Goal: Information Seeking & Learning: Learn about a topic

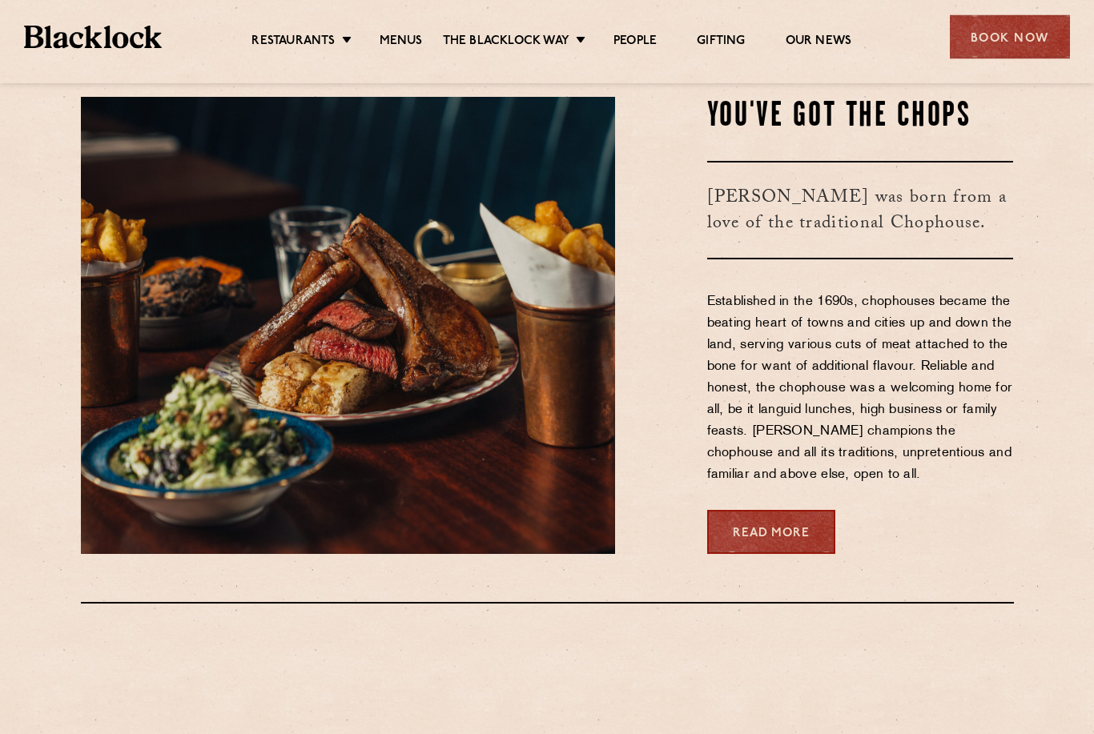
scroll to position [719, 0]
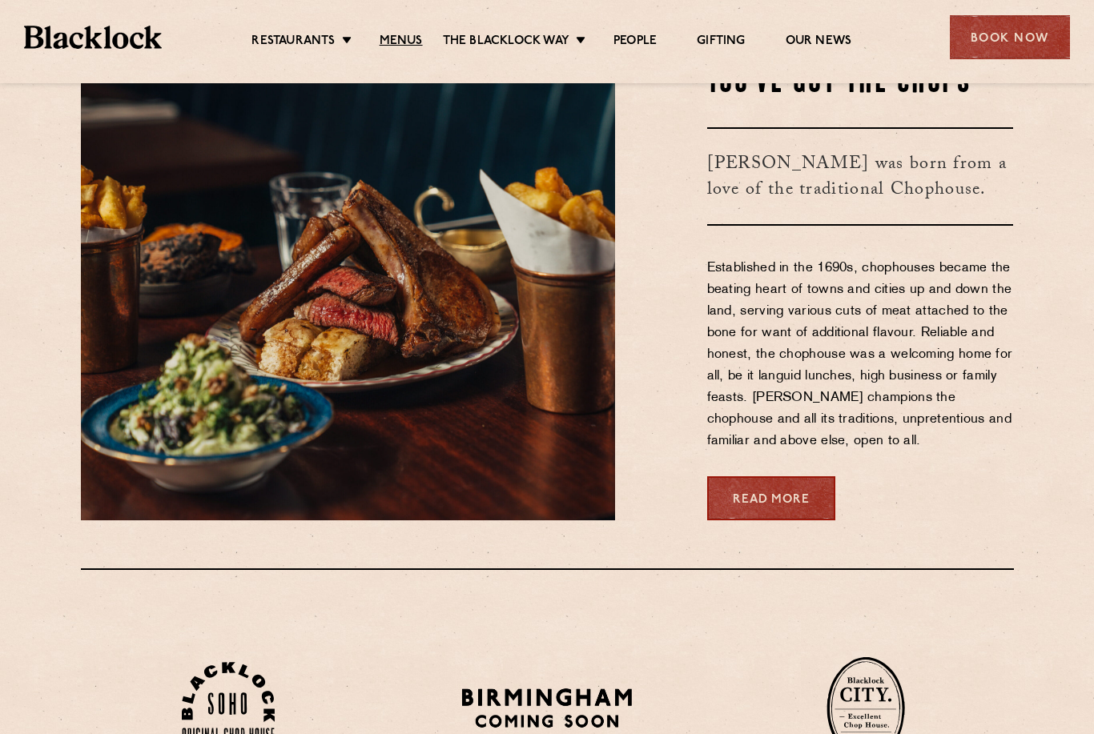
click at [392, 40] on link "Menus" at bounding box center [401, 42] width 43 height 16
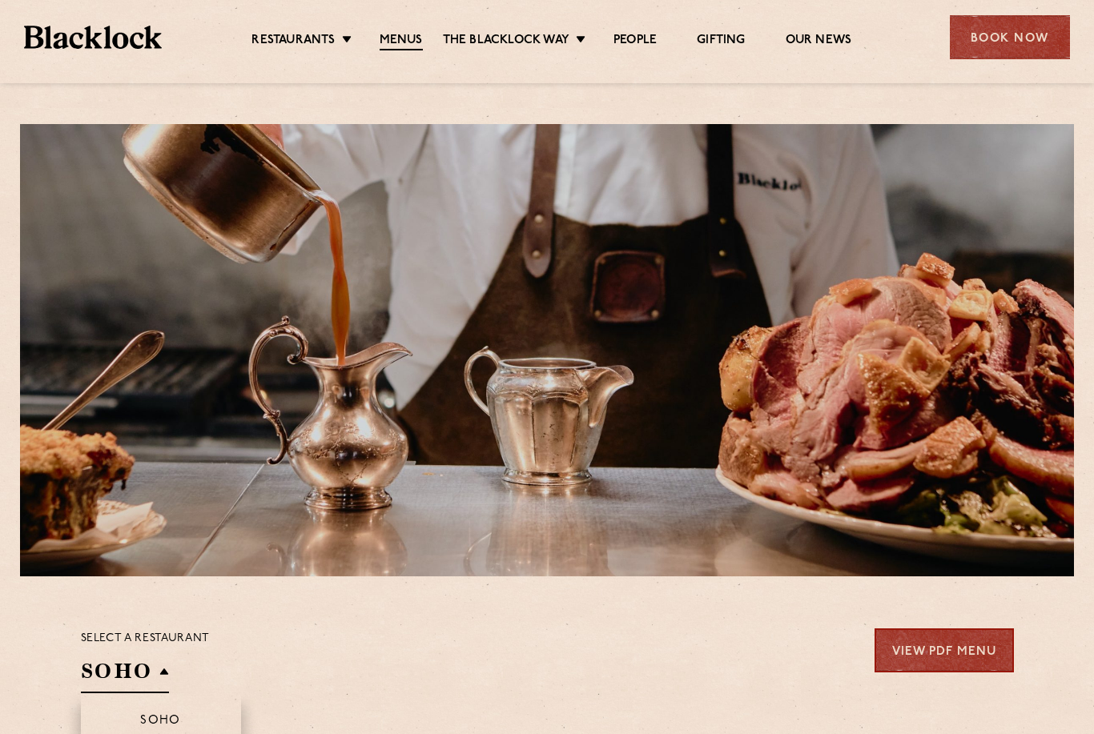
click at [146, 657] on h2 "SOHO" at bounding box center [125, 675] width 88 height 36
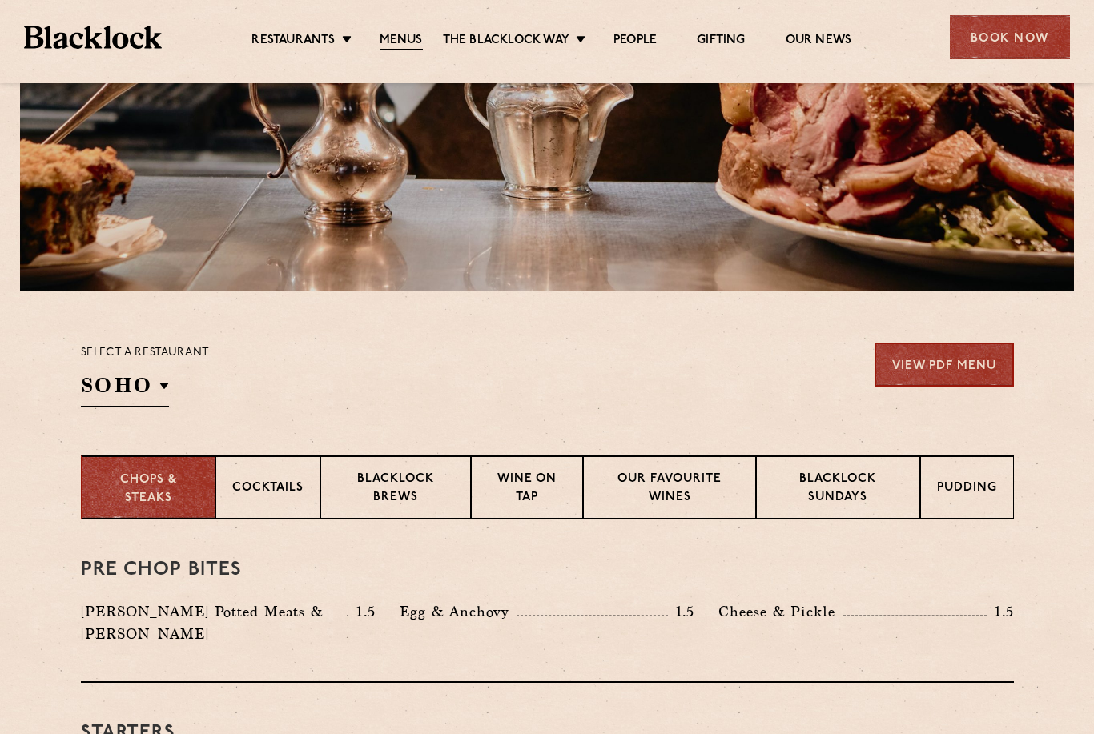
scroll to position [339, 0]
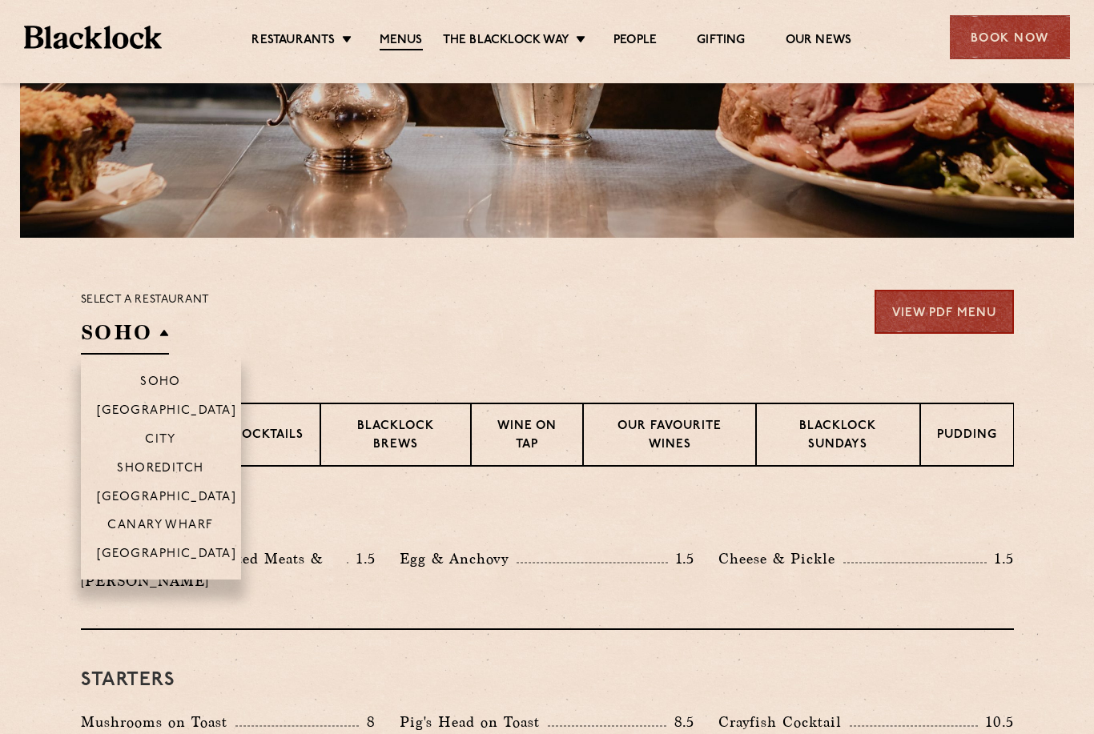
click at [148, 548] on p "[GEOGRAPHIC_DATA]" at bounding box center [167, 555] width 140 height 14
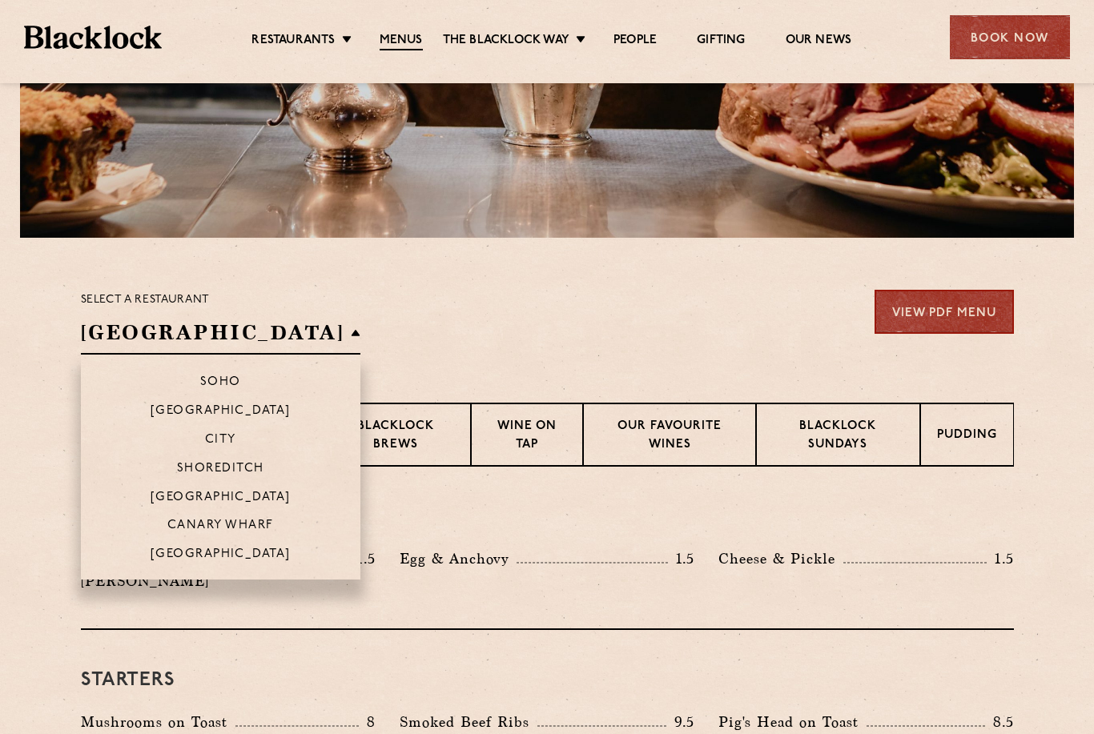
click at [155, 548] on p "[GEOGRAPHIC_DATA]" at bounding box center [221, 555] width 140 height 14
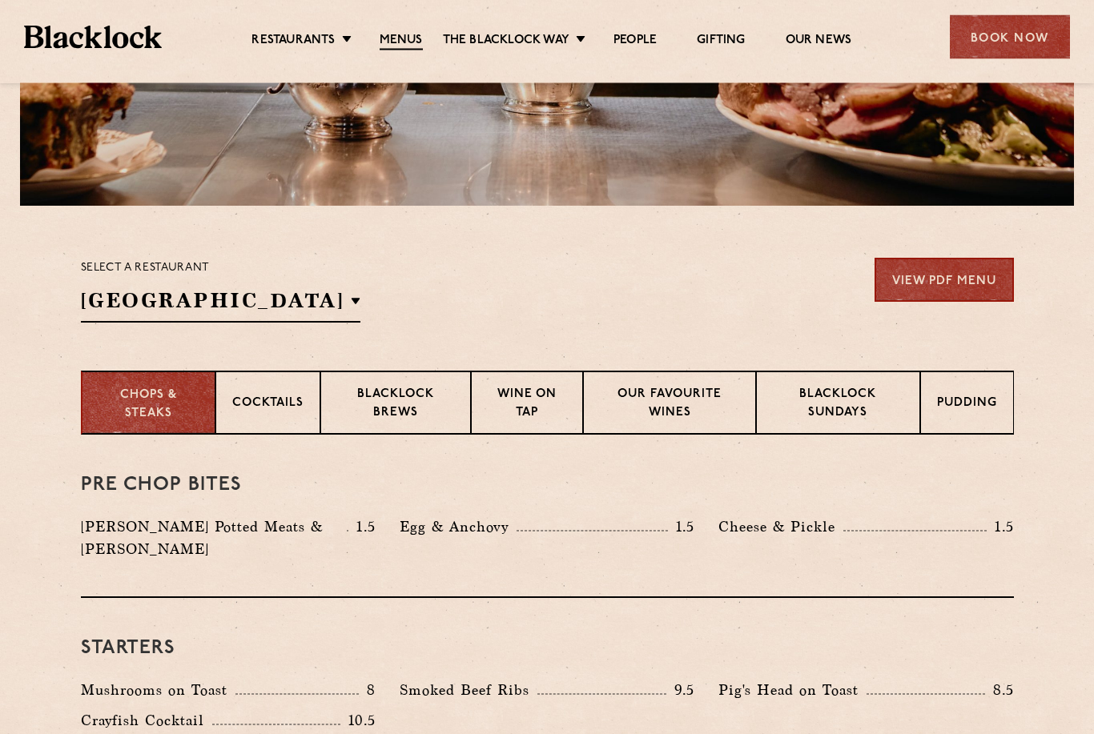
scroll to position [371, 0]
click at [267, 421] on div "Cocktails" at bounding box center [267, 403] width 105 height 64
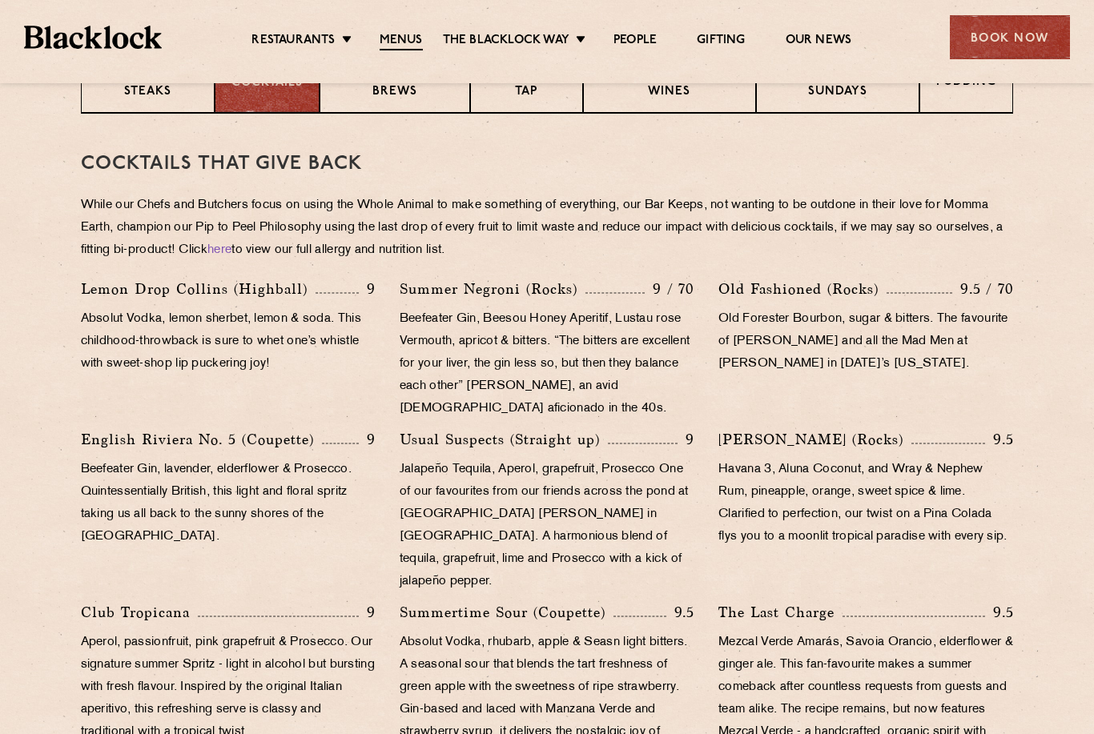
scroll to position [432, 0]
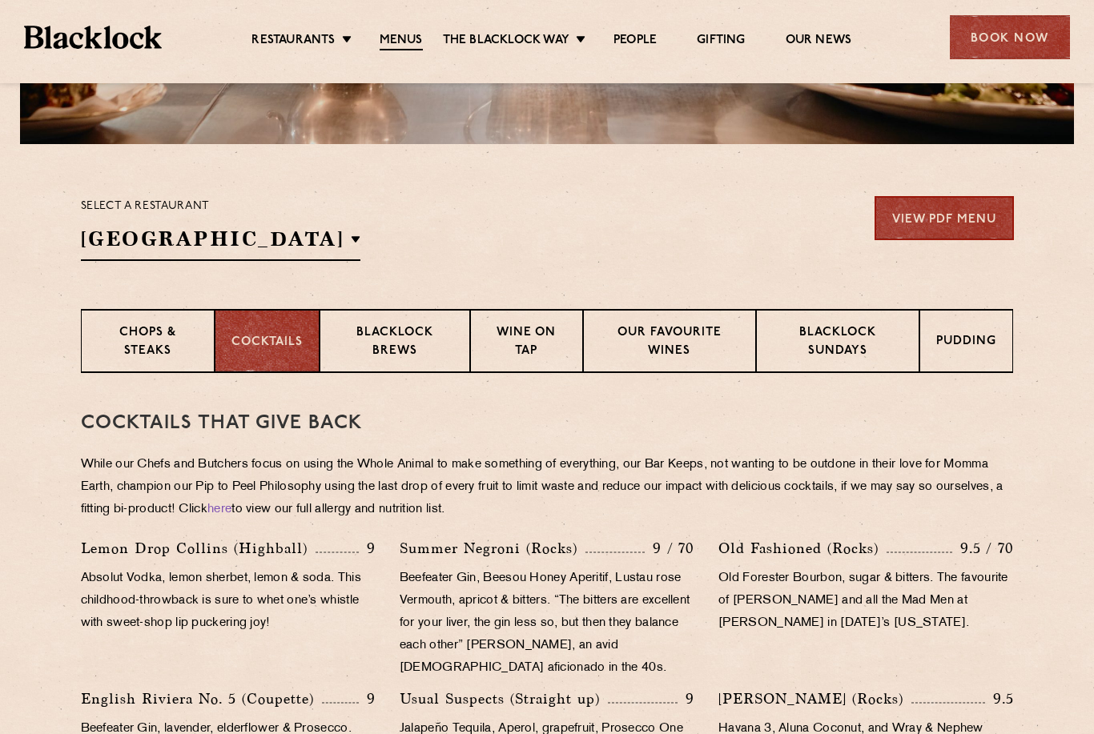
click at [399, 349] on p "Blacklock Brews" at bounding box center [394, 343] width 117 height 38
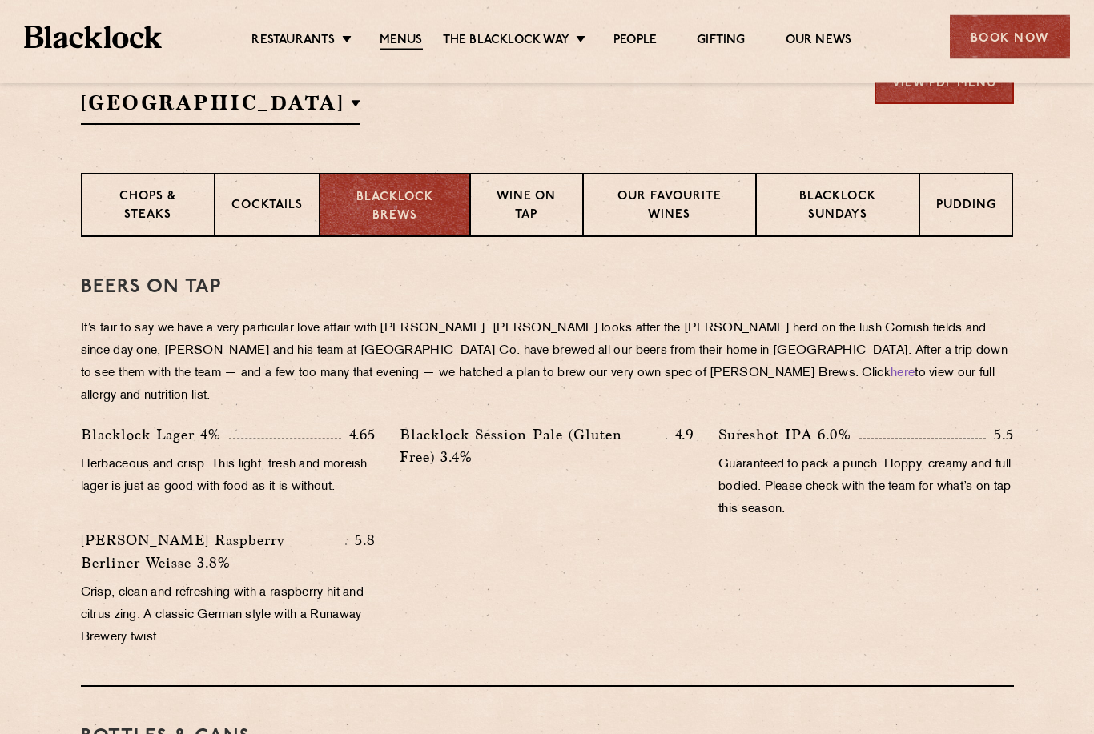
scroll to position [568, 0]
click at [519, 214] on p "Wine on Tap" at bounding box center [526, 208] width 79 height 38
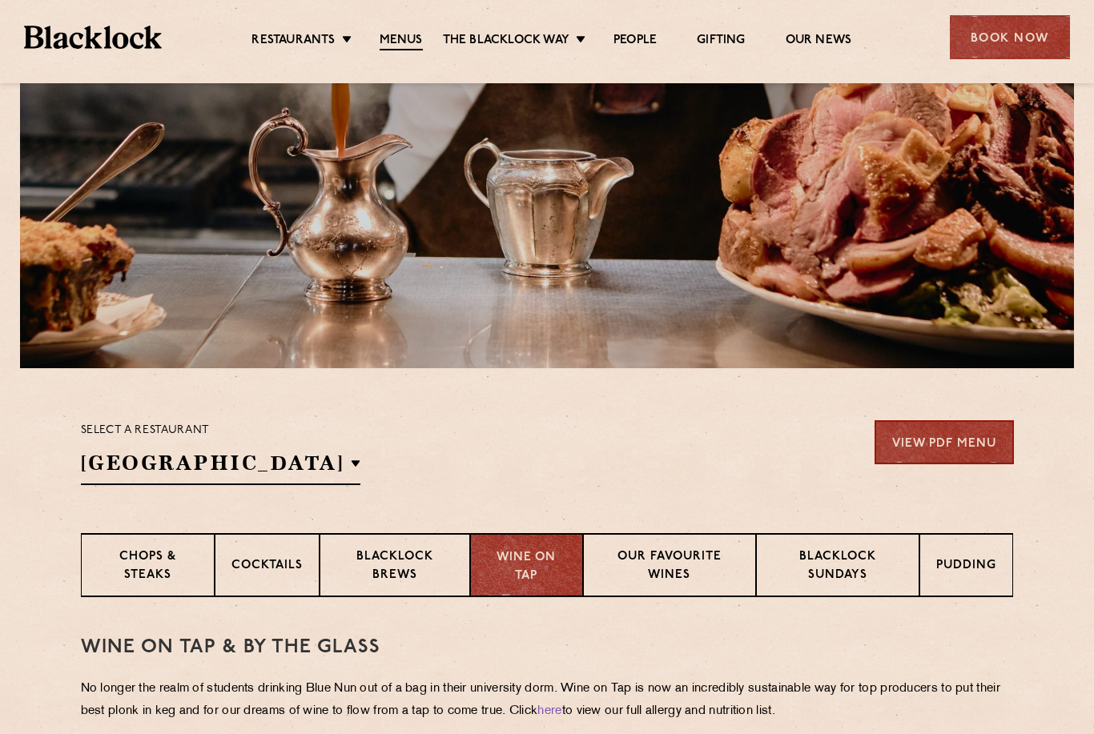
scroll to position [208, 0]
click at [649, 596] on div "Our favourite wines" at bounding box center [669, 565] width 173 height 64
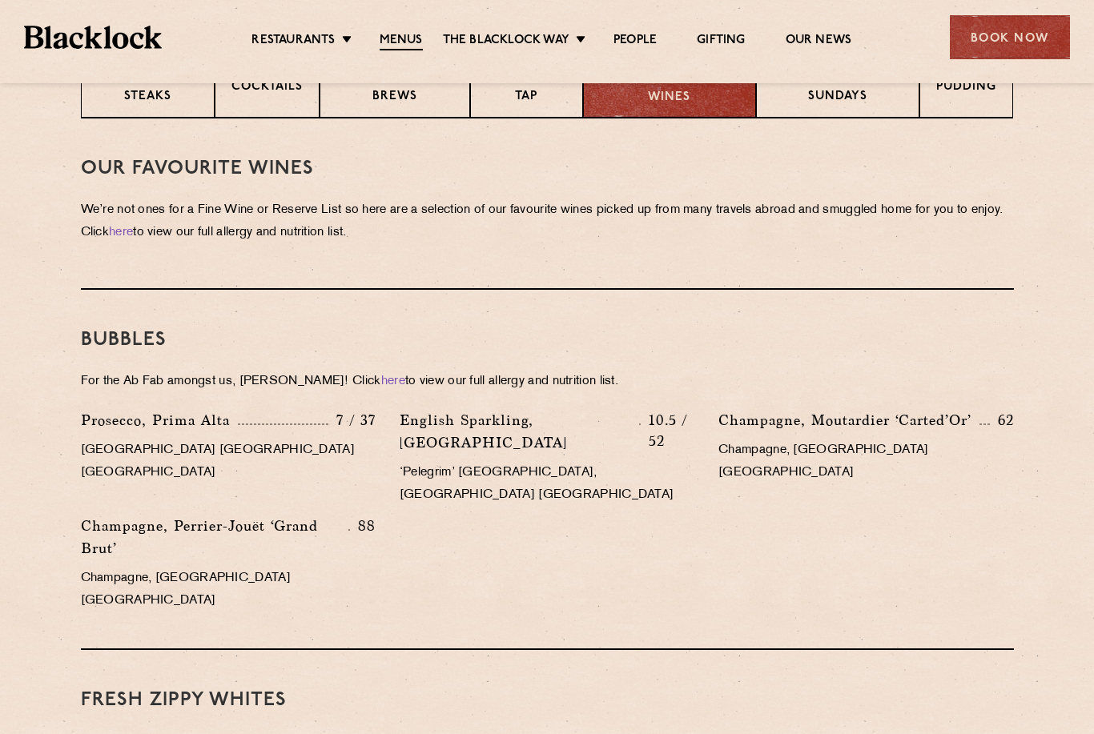
scroll to position [512, 0]
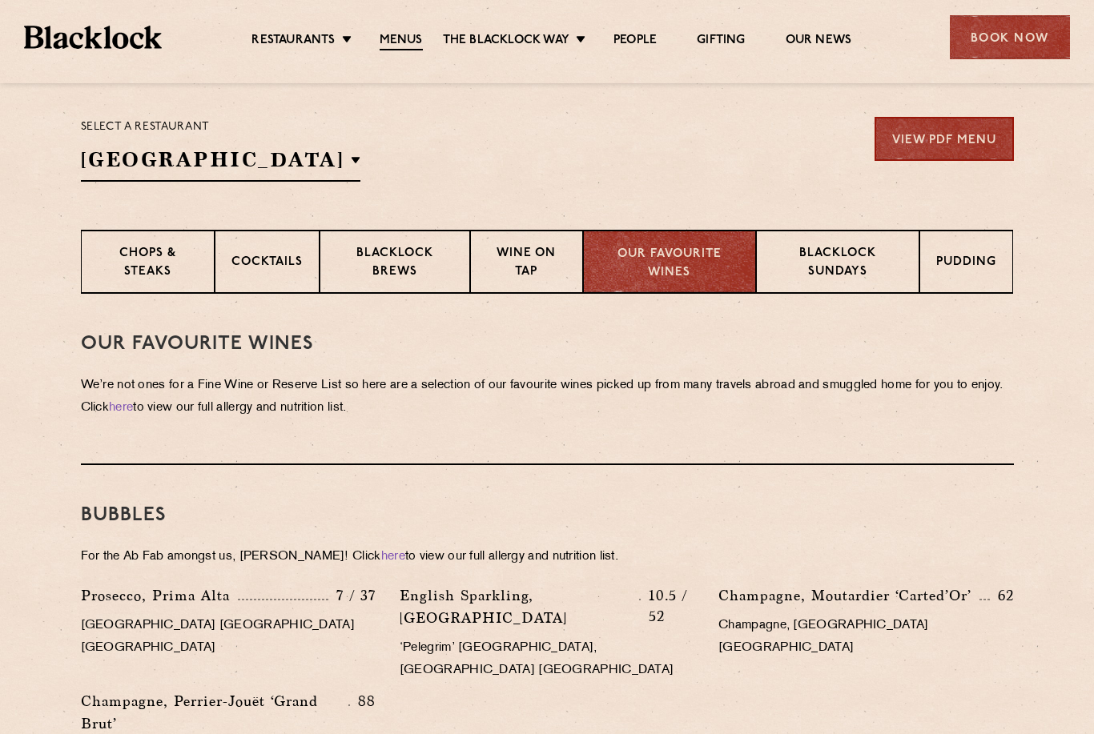
click at [814, 255] on p "Blacklock Sundays" at bounding box center [838, 264] width 131 height 38
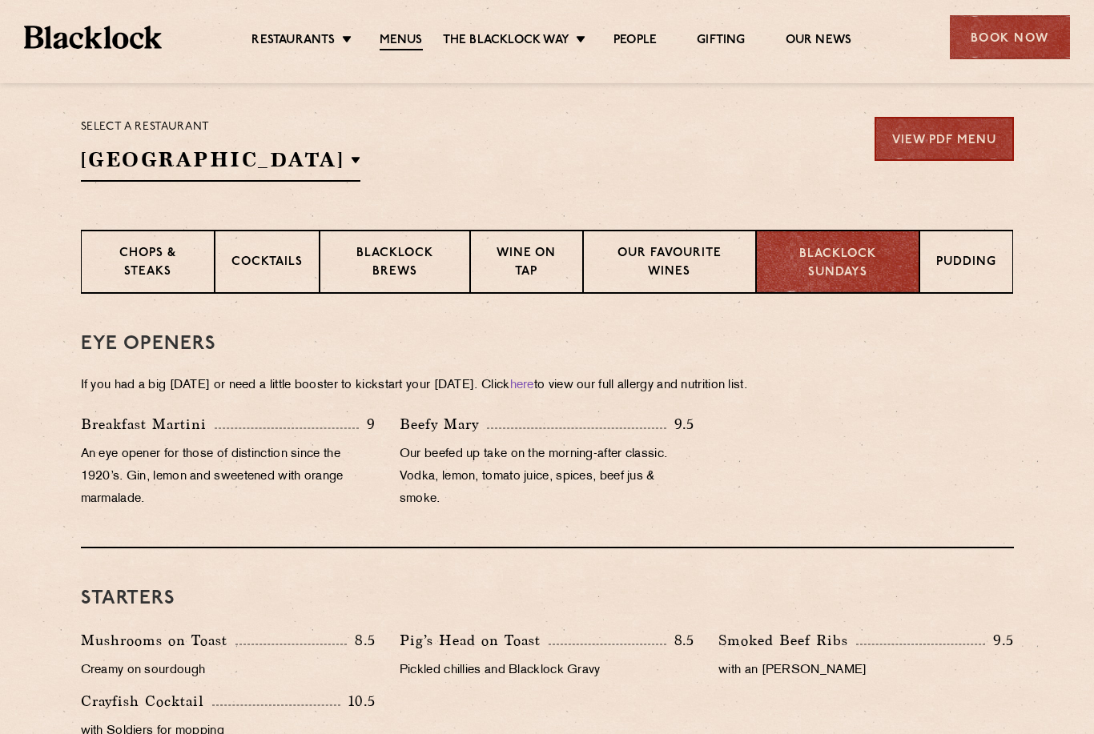
click at [958, 278] on div "Pudding" at bounding box center [966, 262] width 94 height 64
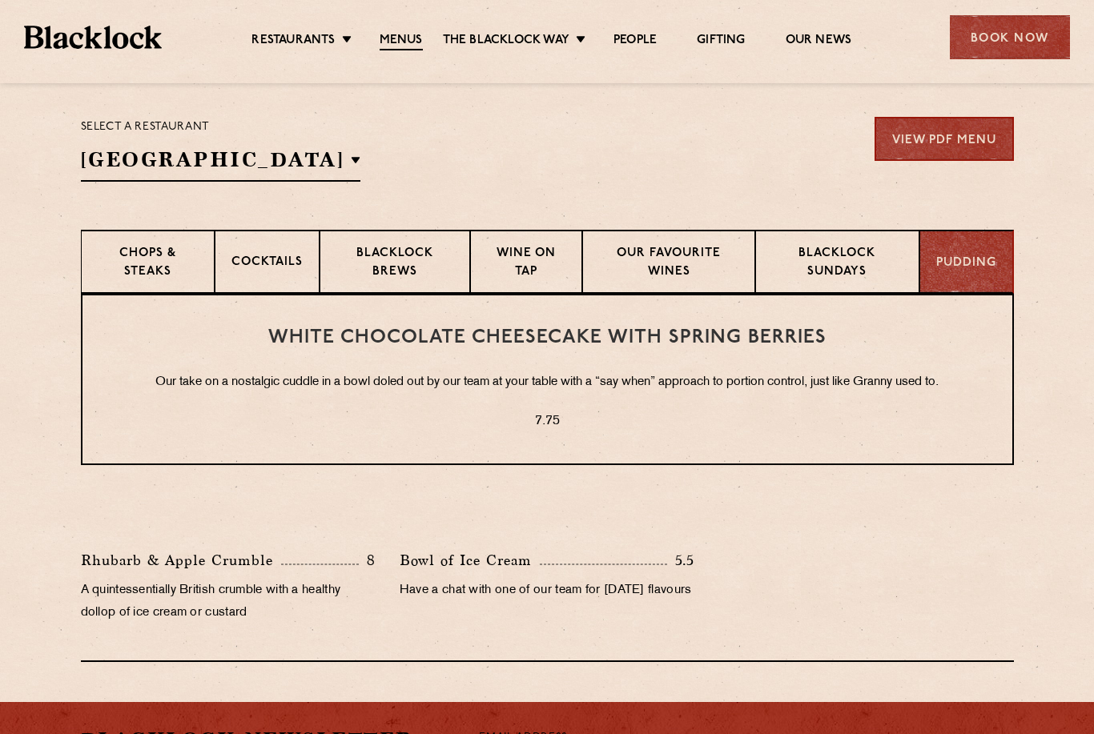
click at [153, 255] on p "Chops & Steaks" at bounding box center [148, 264] width 100 height 38
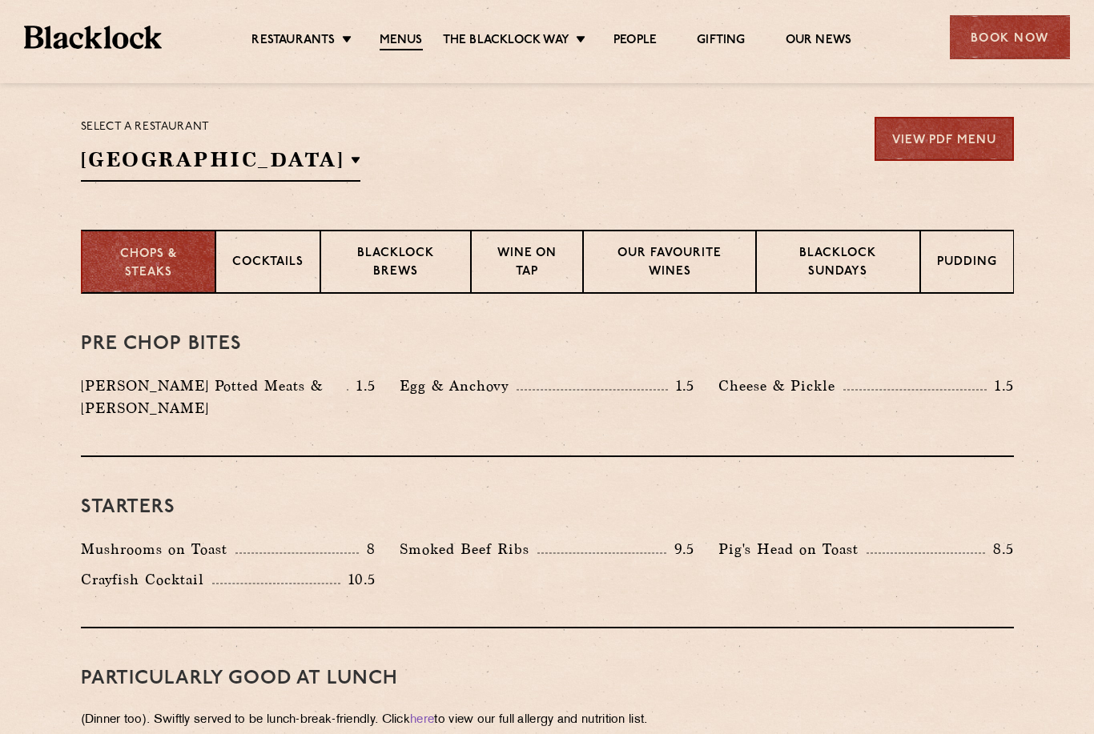
click at [250, 267] on p "Cocktails" at bounding box center [267, 264] width 71 height 20
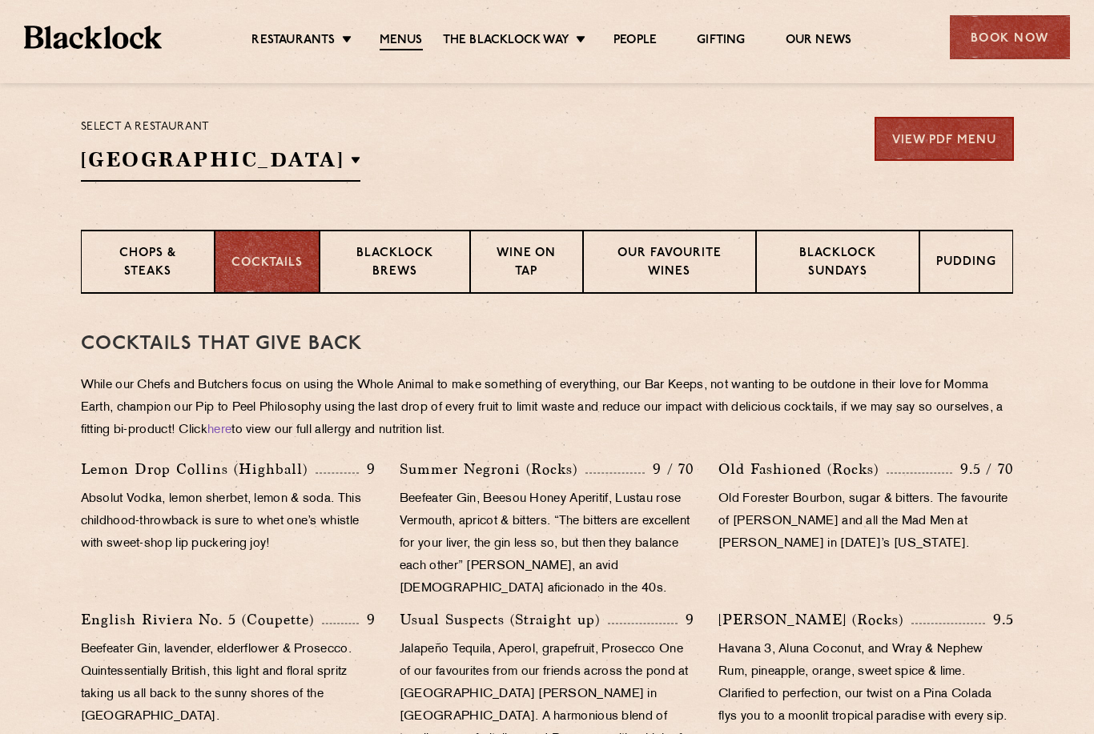
click at [149, 268] on p "Chops & Steaks" at bounding box center [148, 264] width 101 height 38
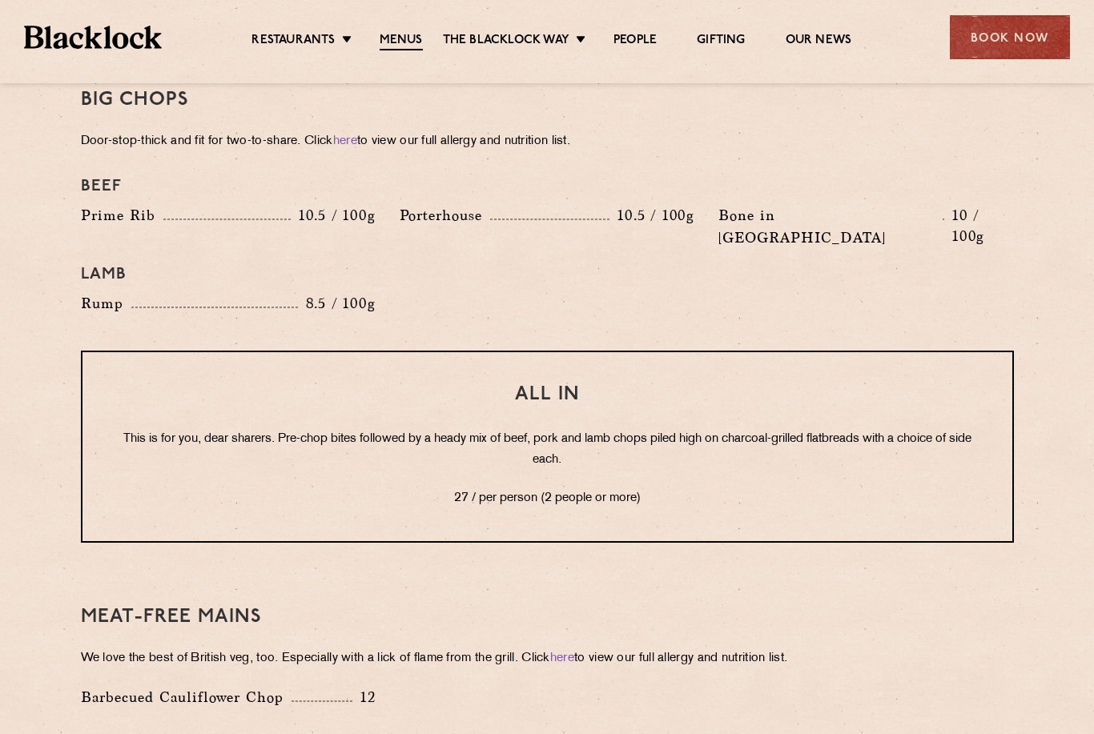
scroll to position [1814, 0]
